Goal: Task Accomplishment & Management: Manage account settings

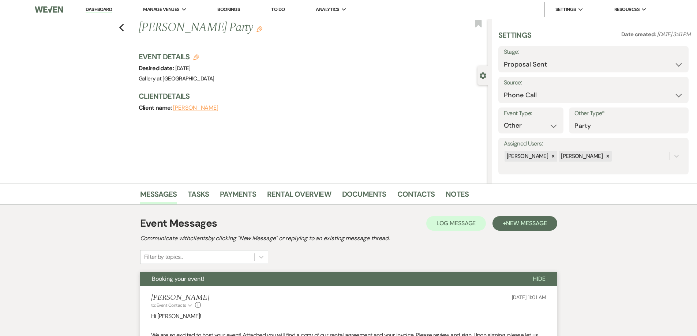
select select "6"
select select "22"
select select "13"
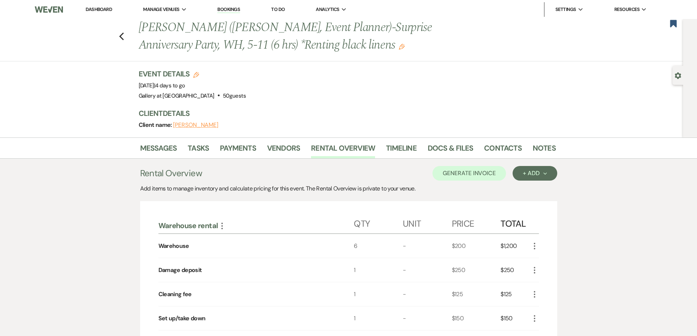
click at [101, 8] on link "Dashboard" at bounding box center [99, 9] width 26 height 6
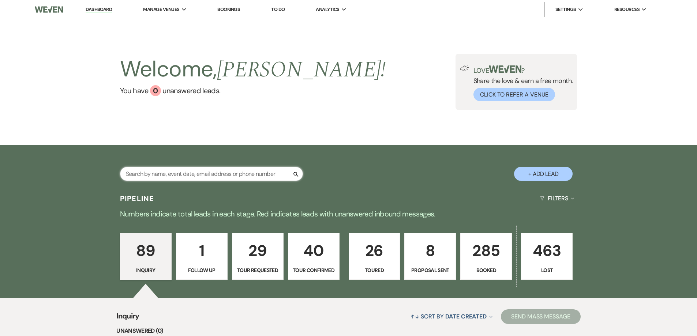
click at [202, 169] on input "text" at bounding box center [211, 174] width 183 height 14
type input "samaria"
select select "8"
select select "5"
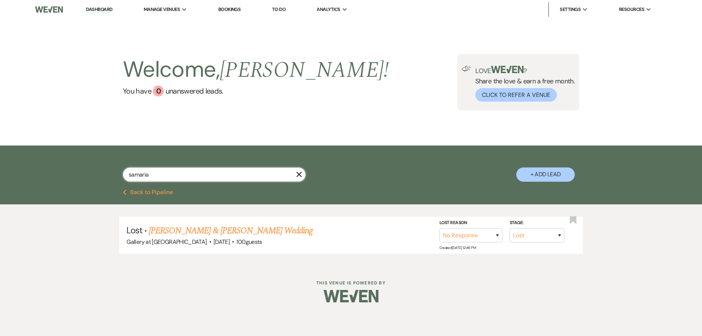
drag, startPoint x: 161, startPoint y: 176, endPoint x: 128, endPoint y: 178, distance: 33.4
click at [128, 178] on input "samaria" at bounding box center [214, 175] width 183 height 14
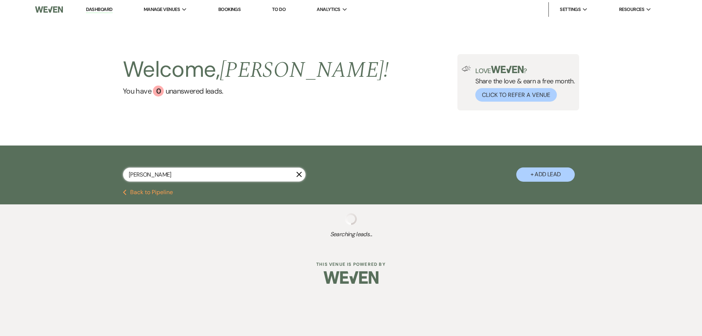
type input "sama"
select select "8"
select select "5"
select select "8"
select select "6"
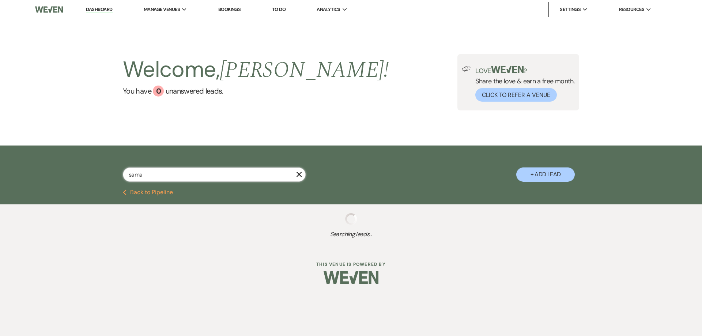
select select "8"
select select "5"
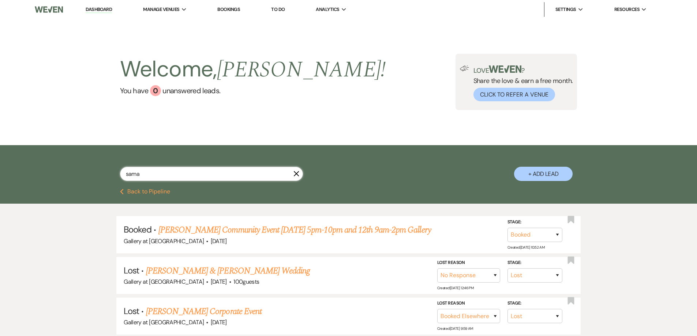
type input "sama"
click at [164, 191] on button "Previous Back to Pipeline" at bounding box center [145, 192] width 50 height 6
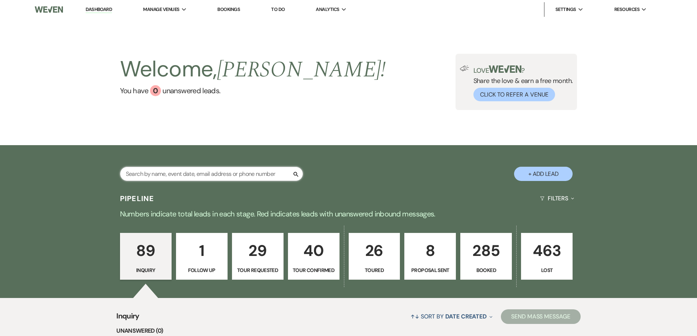
click at [190, 172] on input "text" at bounding box center [211, 174] width 183 height 14
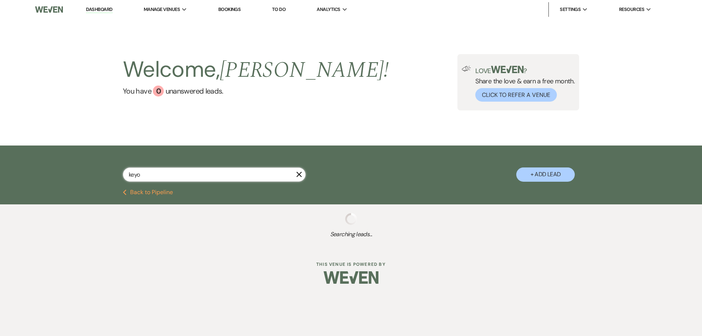
type input "keyon"
select select "4"
select select "8"
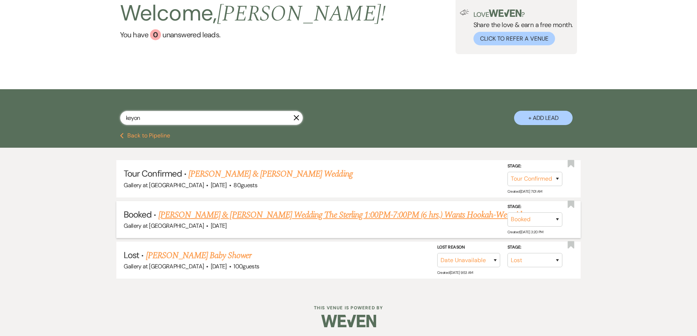
scroll to position [58, 0]
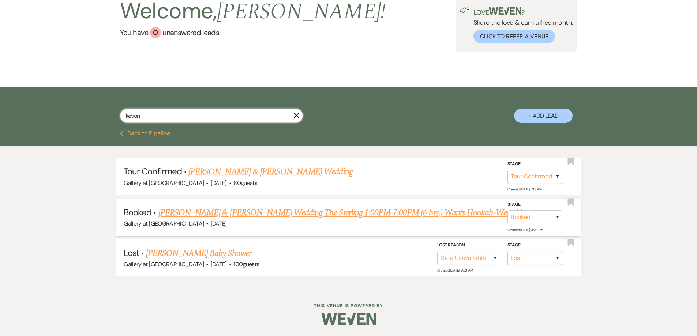
type input "keyon"
click at [259, 213] on link "Crystal Cox & Keyonn Hopkins Wedding The Sterling 1:00PM-7:00PM (6 hrs.) Wants …" at bounding box center [344, 212] width 373 height 13
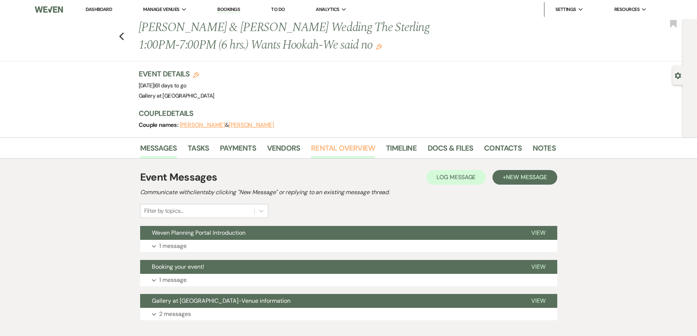
click at [340, 149] on link "Rental Overview" at bounding box center [343, 150] width 64 height 16
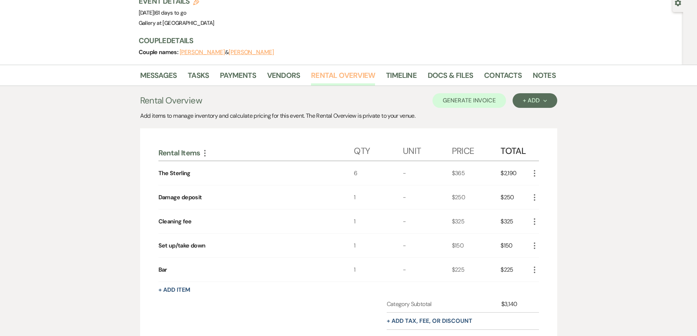
scroll to position [73, 0]
click at [242, 75] on link "Payments" at bounding box center [238, 77] width 36 height 16
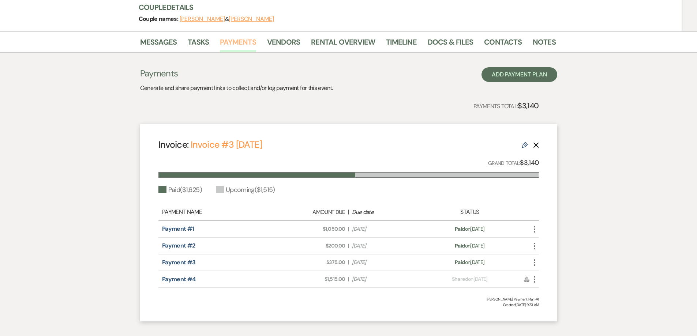
scroll to position [110, 0]
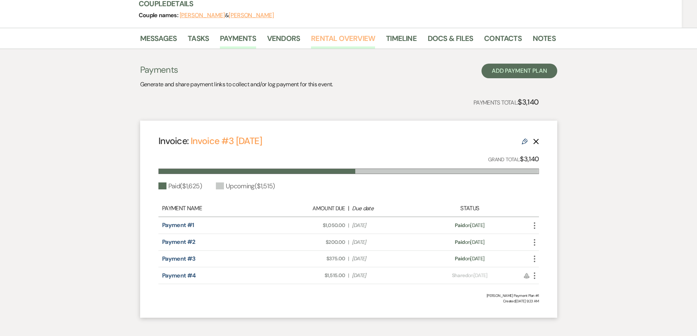
click at [322, 34] on link "Rental Overview" at bounding box center [343, 41] width 64 height 16
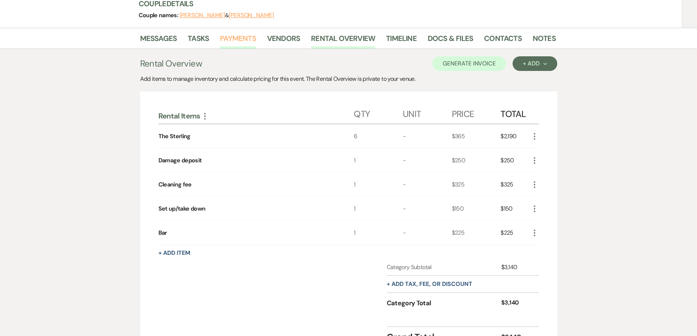
click at [243, 40] on link "Payments" at bounding box center [238, 41] width 36 height 16
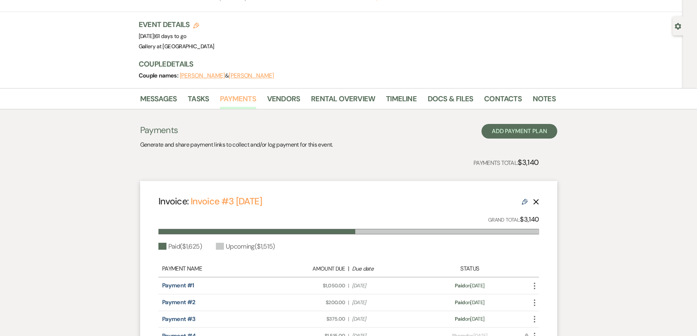
scroll to position [146, 0]
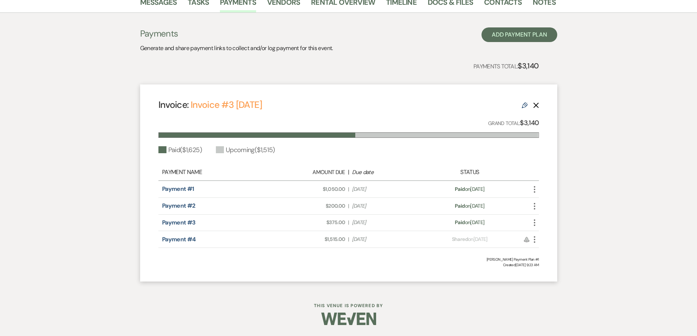
click at [536, 242] on icon "More" at bounding box center [534, 239] width 9 height 9
click at [551, 289] on link "Pencil Edit" at bounding box center [567, 291] width 74 height 12
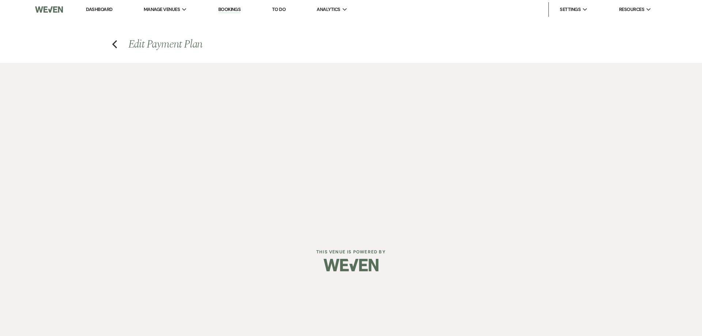
select select "27041"
select select "1"
select select "true"
select select "1"
select select "true"
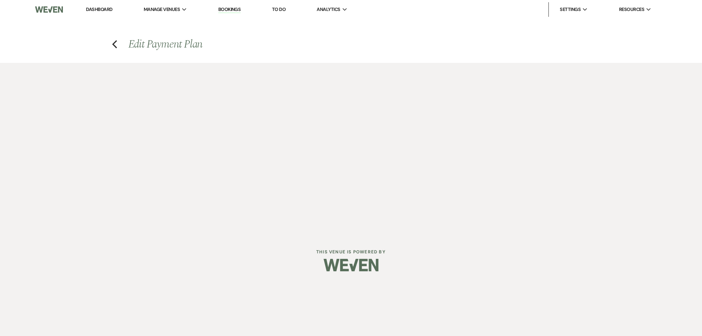
select select "2"
select select "flat"
select select "true"
select select "client"
select select "weeks"
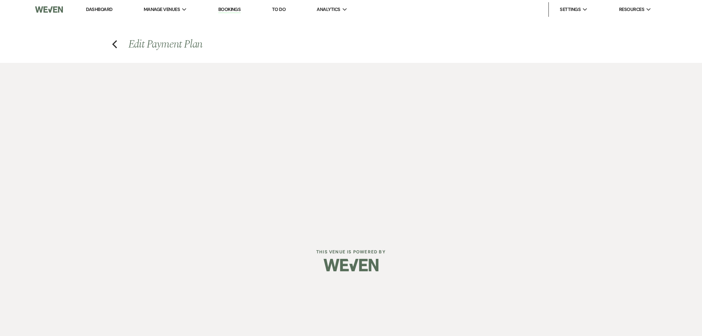
select select "1"
select select "true"
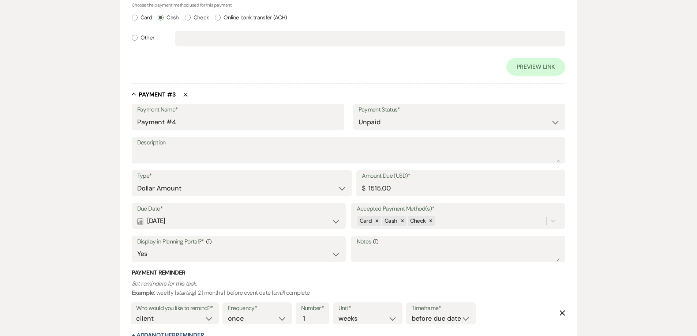
scroll to position [689, 0]
drag, startPoint x: 408, startPoint y: 189, endPoint x: 359, endPoint y: 189, distance: 48.7
click at [359, 189] on div "Amount Due (USD)* $ 1515.00" at bounding box center [460, 183] width 209 height 26
type input "500.00"
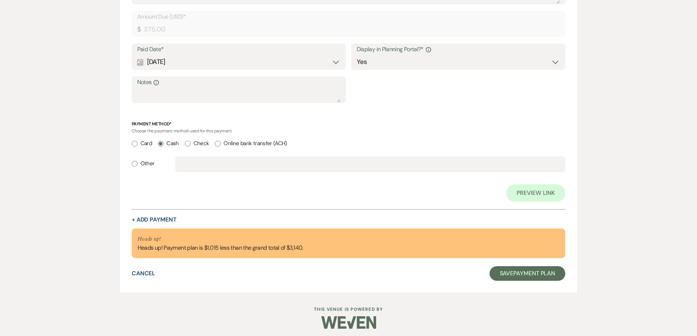
scroll to position [1133, 0]
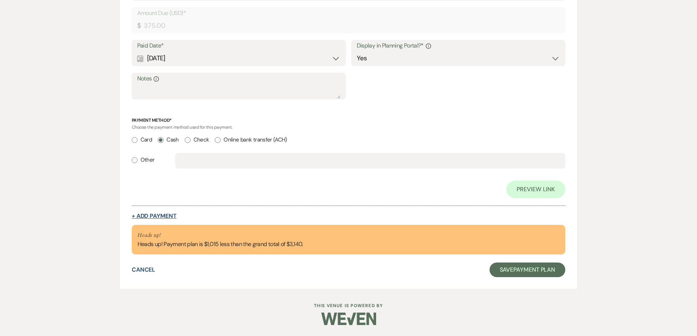
click at [169, 214] on button "+ Add Payment" at bounding box center [154, 216] width 45 height 6
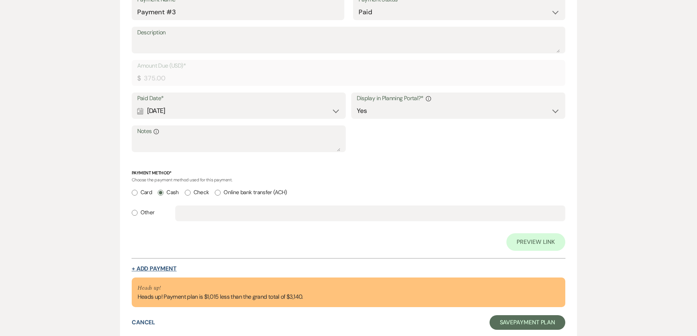
select select "2"
select select "flat"
select select "true"
select select "client"
select select "weeks"
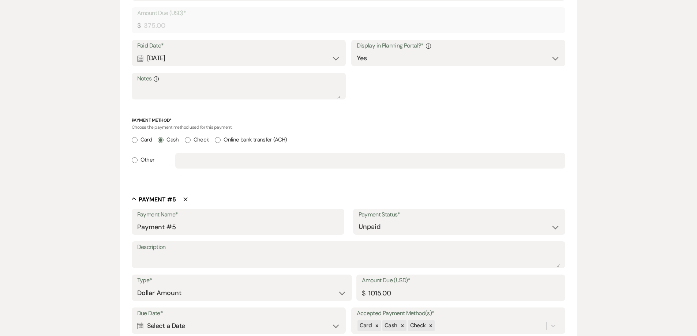
click at [206, 327] on div "Calendar Select a Date Expand" at bounding box center [238, 326] width 203 height 14
click at [217, 320] on div "Calendar Select a Date Collapse" at bounding box center [238, 326] width 203 height 14
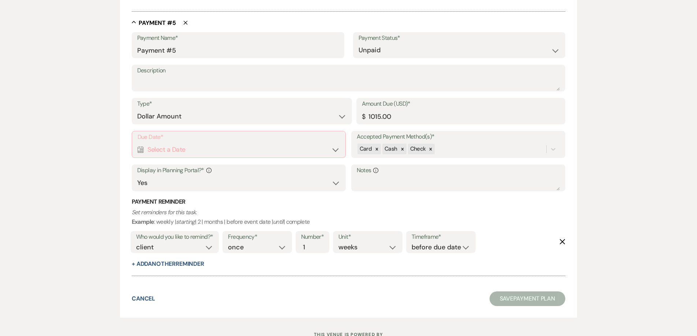
scroll to position [1264, 0]
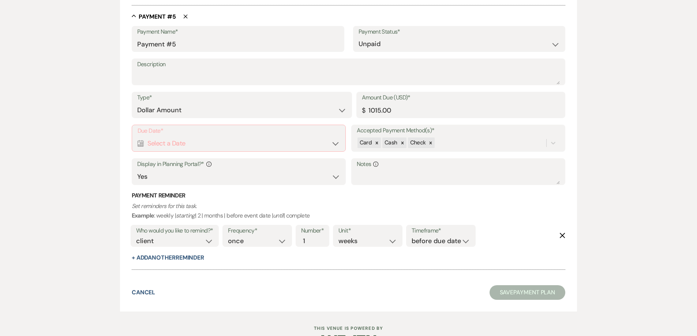
click at [189, 148] on div "Calendar Select a Date Expand" at bounding box center [239, 143] width 203 height 14
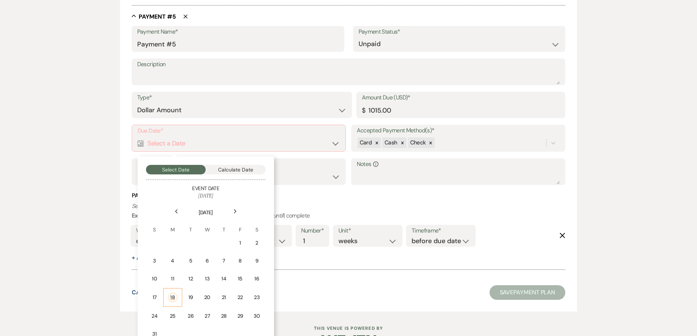
click at [172, 301] on div "18" at bounding box center [173, 297] width 10 height 9
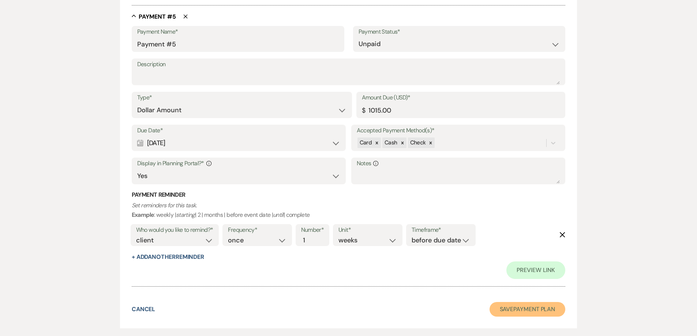
click at [522, 309] on button "Save Payment Plan" at bounding box center [528, 309] width 76 height 15
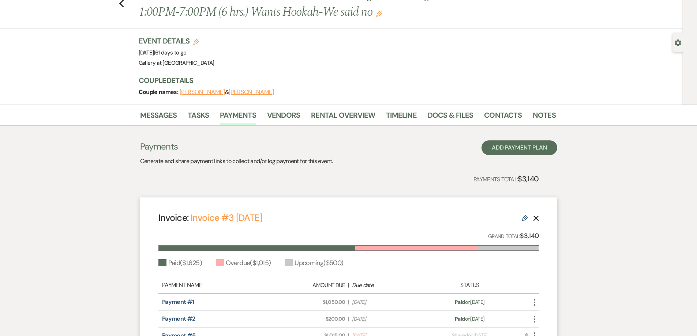
scroll to position [110, 0]
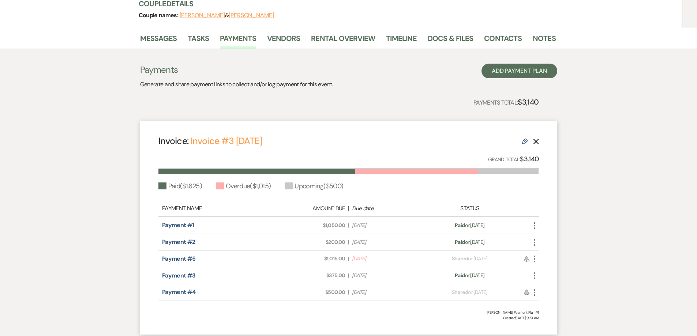
click at [534, 257] on use "button" at bounding box center [534, 259] width 1 height 7
click at [554, 299] on button "Check Mark Mark as Paid" at bounding box center [567, 298] width 74 height 12
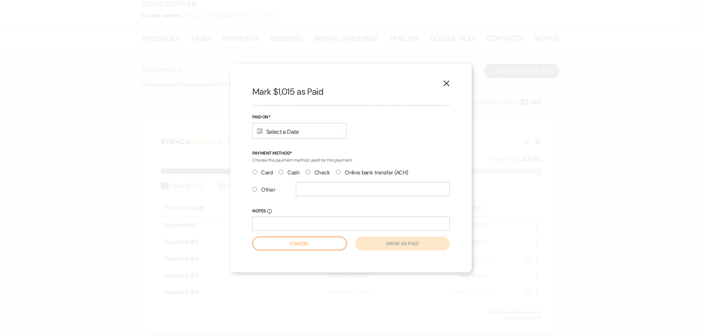
click at [278, 138] on div "Calendar Select a Date Expand" at bounding box center [299, 131] width 94 height 16
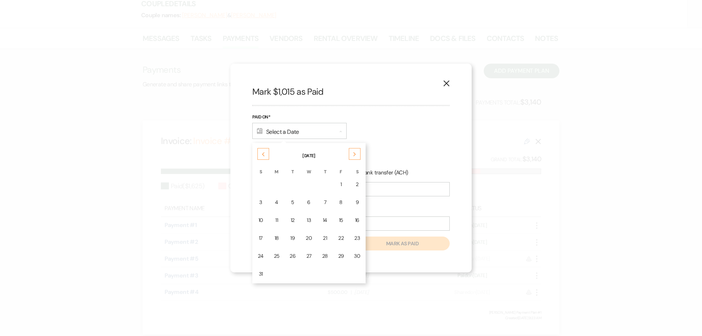
click at [278, 130] on div "Calendar Select a Date Collapse" at bounding box center [299, 131] width 94 height 16
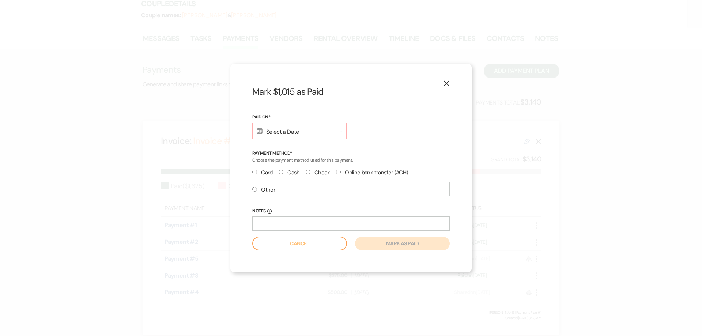
click at [279, 125] on div "Calendar Select a Date Expand" at bounding box center [299, 131] width 94 height 16
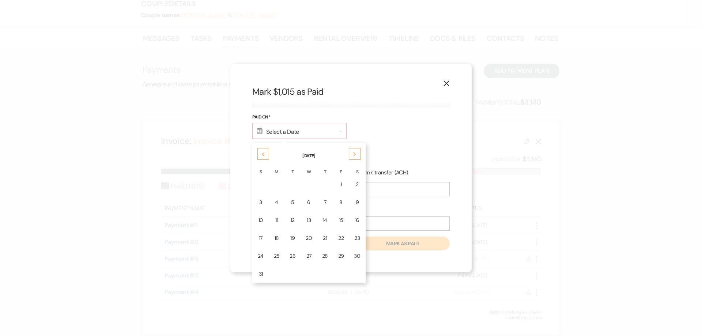
drag, startPoint x: 277, startPoint y: 238, endPoint x: 301, endPoint y: 200, distance: 45.3
click at [277, 238] on div "18" at bounding box center [277, 239] width 6 height 8
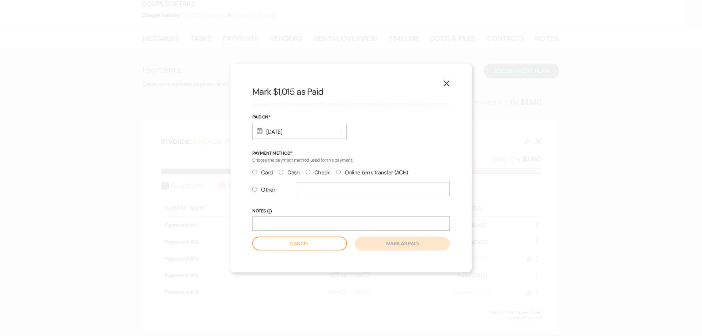
click at [278, 174] on div "Card Cash Check Online bank transfer (ACH)" at bounding box center [351, 175] width 198 height 14
click at [283, 173] on input "Cash" at bounding box center [281, 172] width 5 height 5
radio input "true"
click at [384, 245] on button "Mark as paid" at bounding box center [402, 244] width 95 height 14
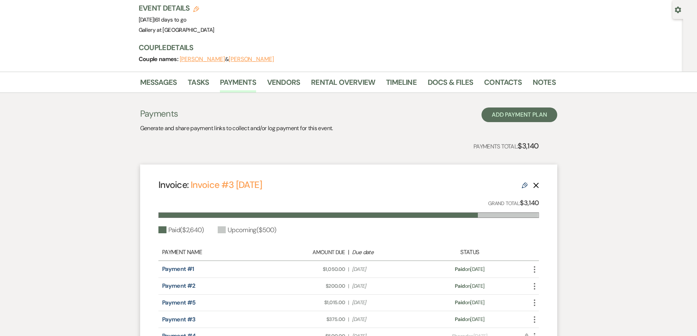
scroll to position [0, 0]
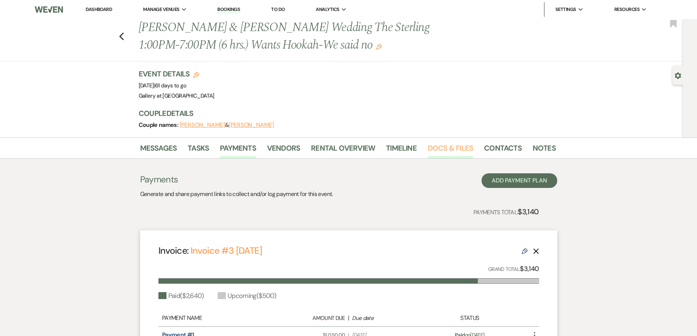
click at [439, 146] on link "Docs & Files" at bounding box center [450, 150] width 45 height 16
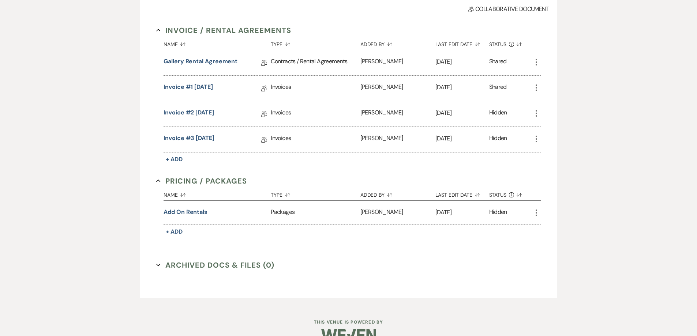
scroll to position [220, 0]
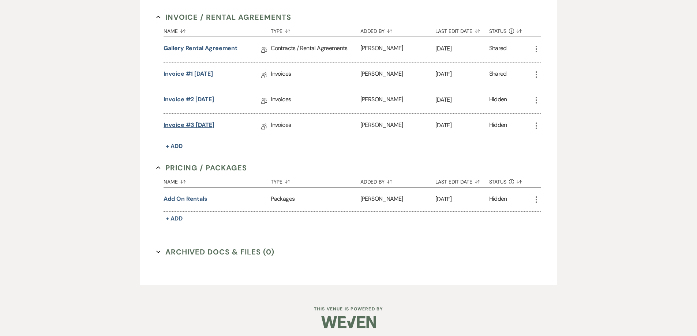
click at [206, 125] on link "Invoice #3 8-7-2025" at bounding box center [189, 126] width 51 height 11
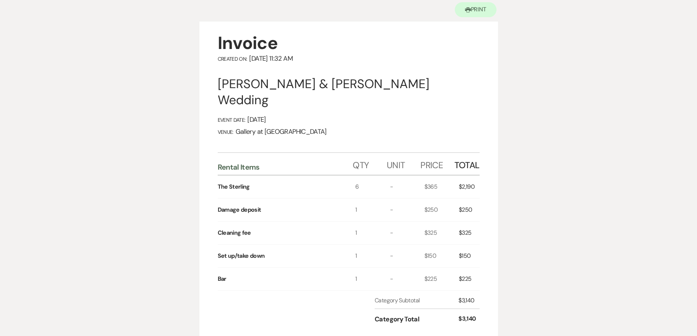
scroll to position [73, 0]
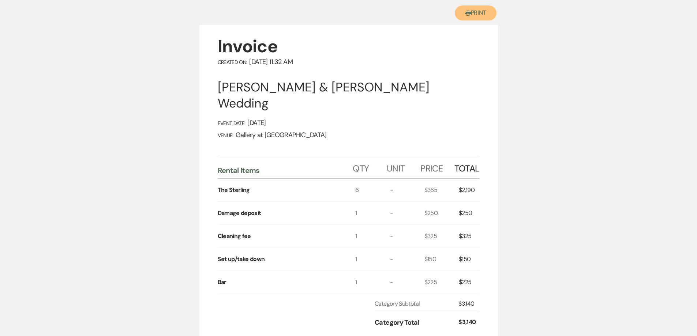
drag, startPoint x: 466, startPoint y: 11, endPoint x: 546, endPoint y: 275, distance: 275.3
click at [466, 11] on use "button" at bounding box center [468, 13] width 6 height 5
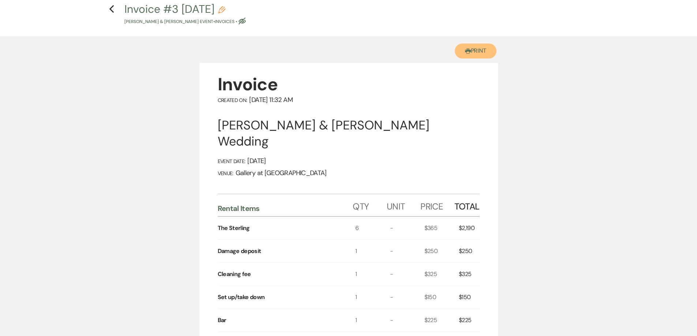
scroll to position [0, 0]
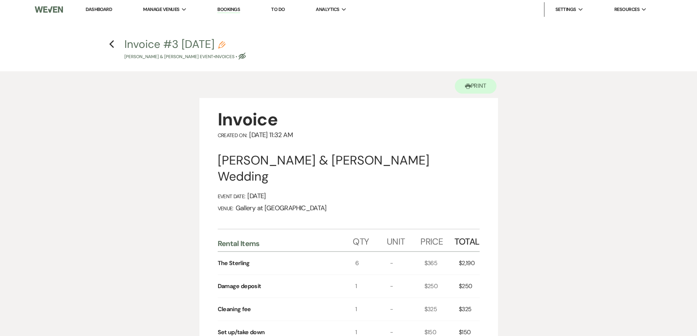
click at [102, 7] on link "Dashboard" at bounding box center [99, 9] width 26 height 6
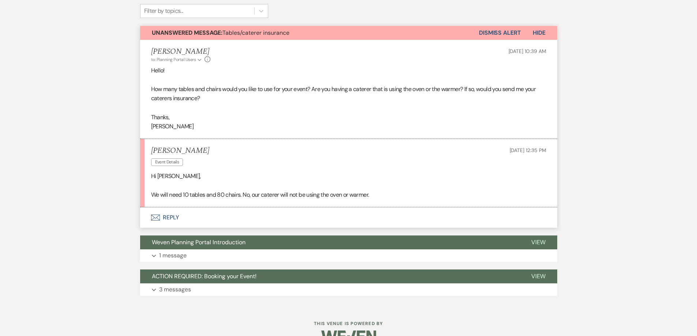
scroll to position [200, 0]
click at [263, 220] on button "Envelope Reply" at bounding box center [348, 217] width 417 height 20
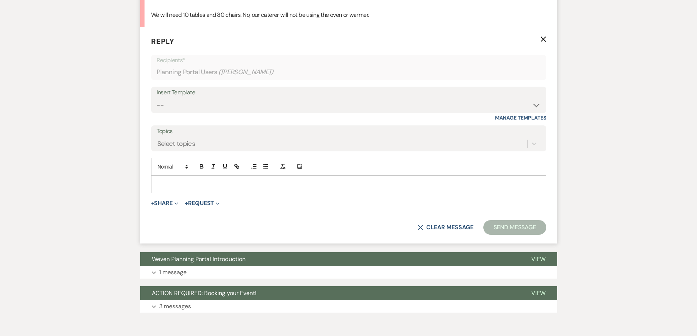
scroll to position [383, 0]
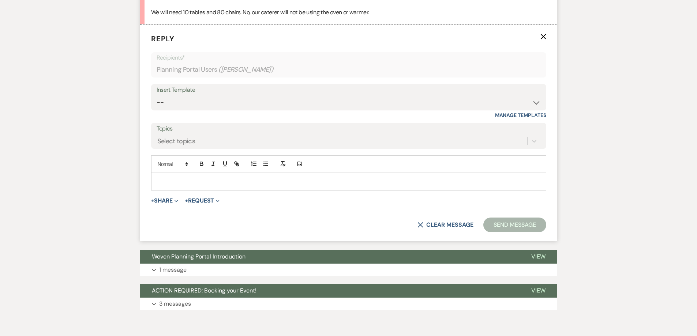
click at [281, 182] on p at bounding box center [348, 182] width 383 height 8
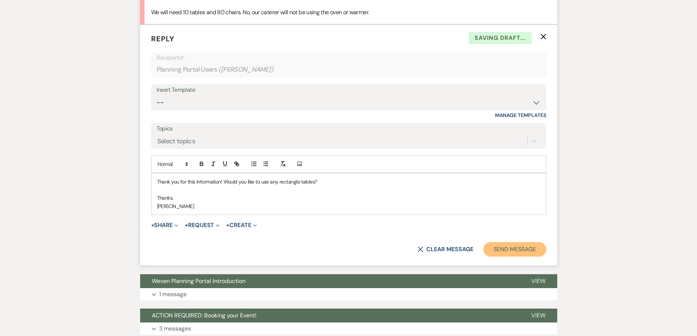
click at [492, 248] on button "Send Message" at bounding box center [514, 249] width 63 height 15
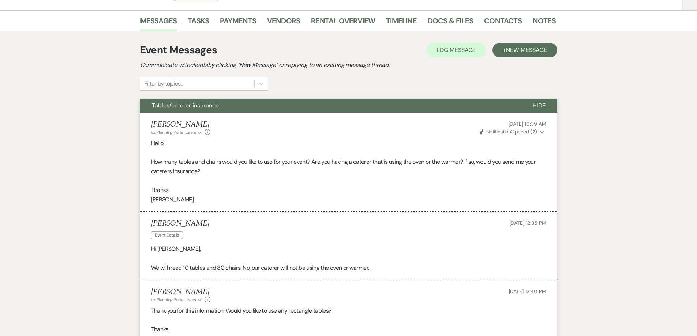
scroll to position [127, 0]
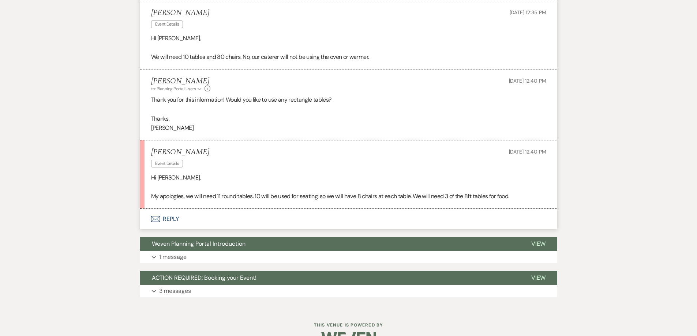
scroll to position [346, 0]
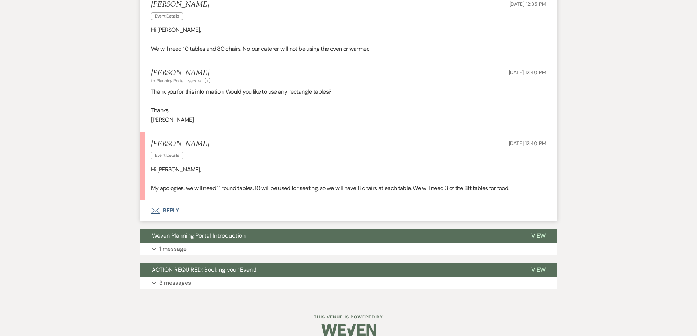
click at [185, 210] on button "Envelope Reply" at bounding box center [348, 210] width 417 height 20
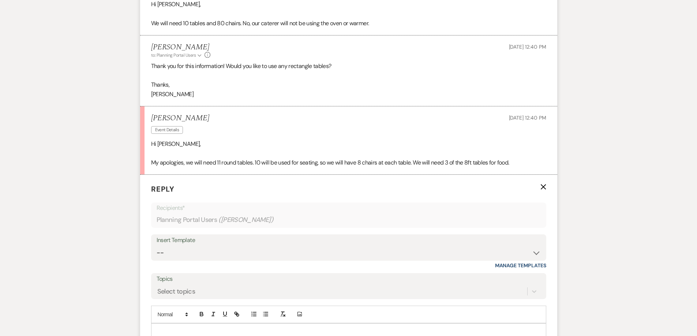
scroll to position [420, 0]
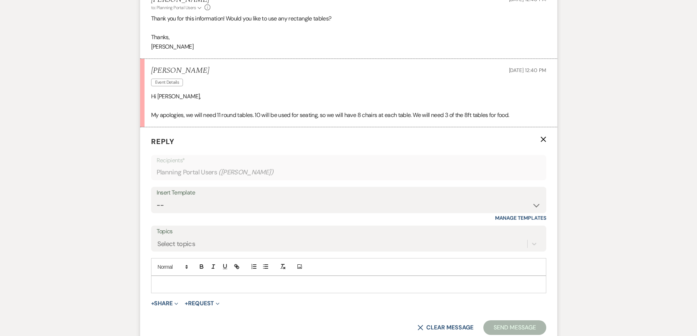
click at [309, 279] on div at bounding box center [348, 284] width 394 height 17
